Goal: Navigation & Orientation: Understand site structure

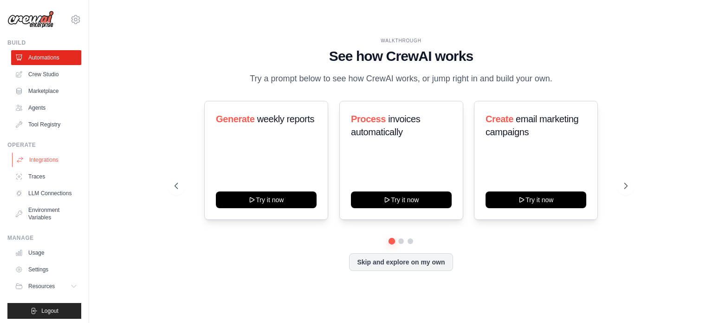
click at [49, 160] on link "Integrations" at bounding box center [47, 159] width 70 height 15
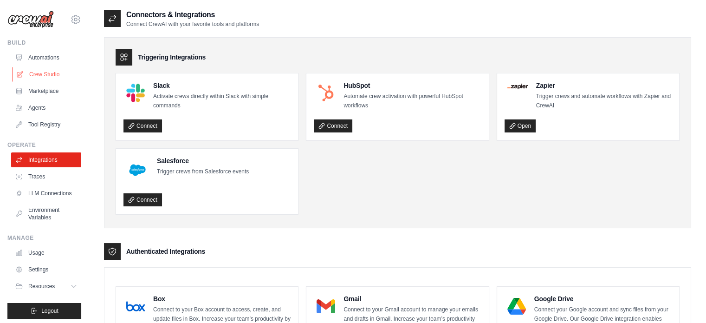
click at [42, 68] on link "Crew Studio" at bounding box center [47, 74] width 70 height 15
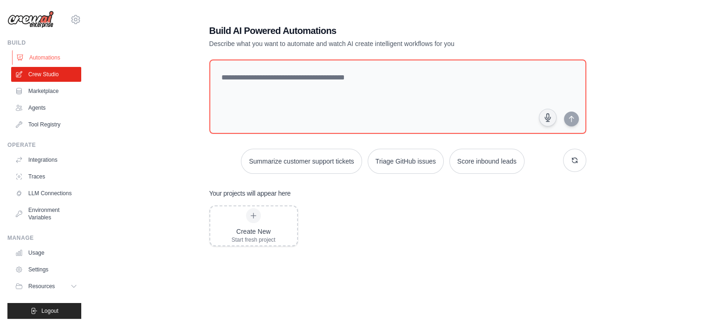
click at [46, 60] on link "Automations" at bounding box center [47, 57] width 70 height 15
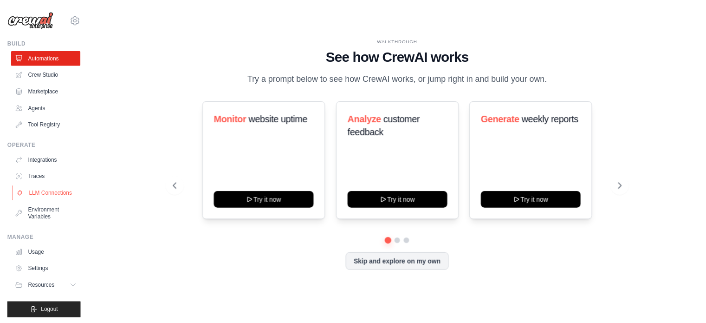
scroll to position [10, 0]
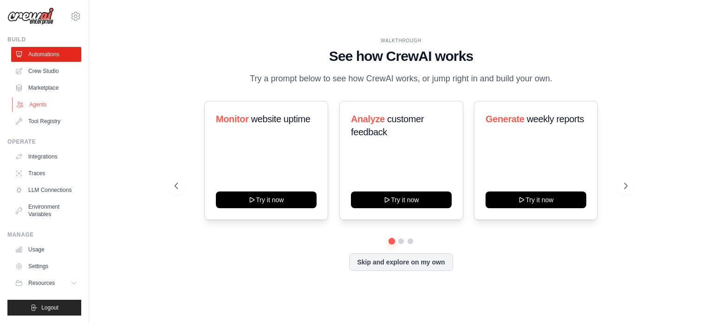
click at [45, 97] on link "Agents" at bounding box center [47, 104] width 70 height 15
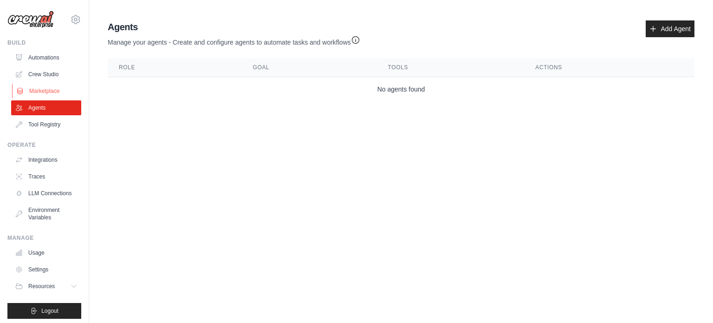
click at [52, 85] on link "Marketplace" at bounding box center [47, 91] width 70 height 15
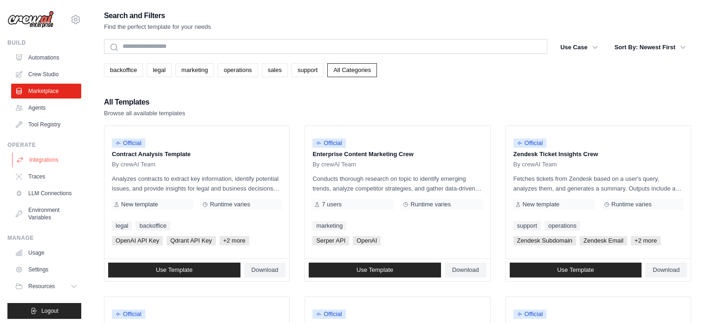
click at [37, 163] on link "Integrations" at bounding box center [47, 159] width 70 height 15
click at [43, 199] on link "LLM Connections" at bounding box center [47, 193] width 70 height 15
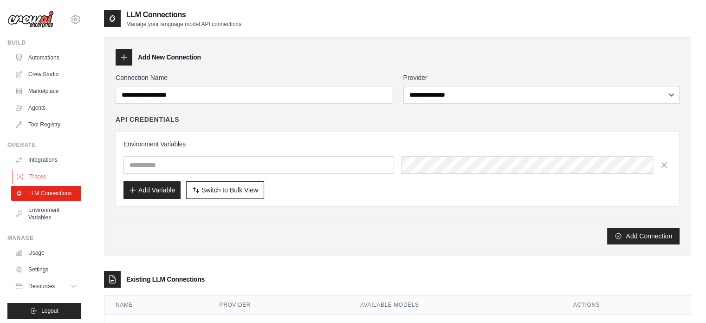
click at [47, 181] on link "Traces" at bounding box center [47, 176] width 70 height 15
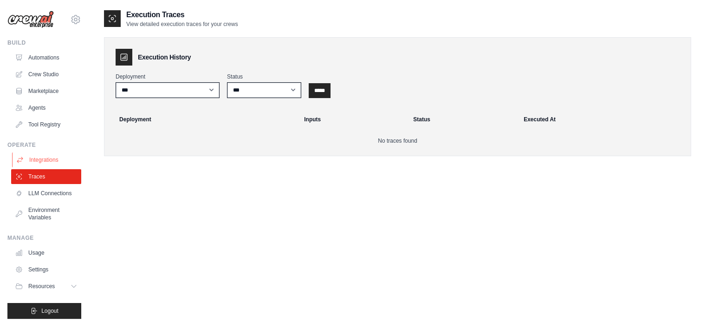
drag, startPoint x: 56, startPoint y: 151, endPoint x: 53, endPoint y: 161, distance: 10.1
click at [53, 161] on div "Operate Integrations Traces LLM Connections Environment Variables" at bounding box center [44, 183] width 74 height 84
click at [53, 161] on link "Integrations" at bounding box center [47, 159] width 70 height 15
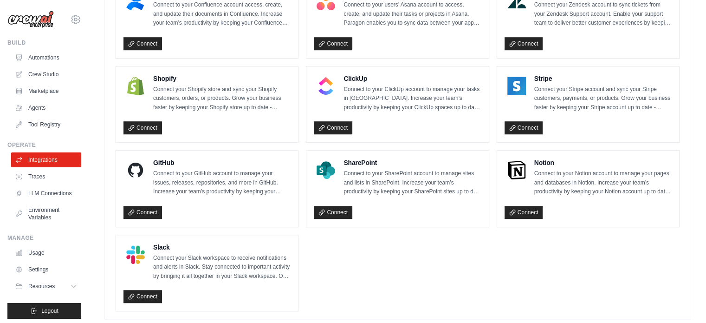
scroll to position [659, 0]
